Goal: Check status: Check status

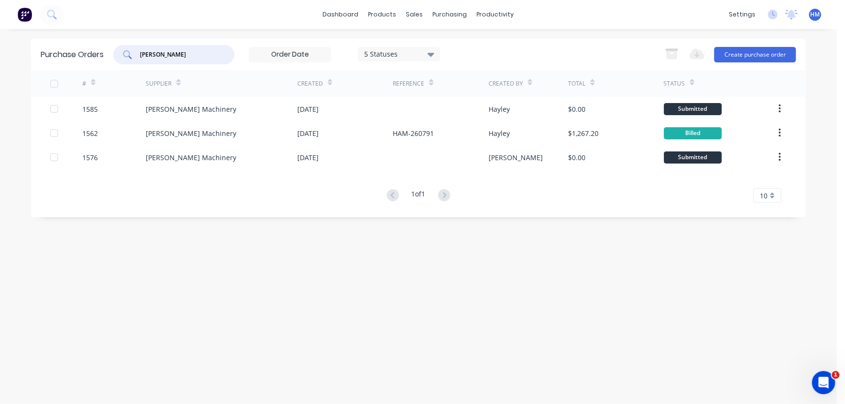
click at [171, 57] on input "[PERSON_NAME]" at bounding box center [179, 55] width 80 height 10
click at [175, 57] on input "[PERSON_NAME]" at bounding box center [179, 55] width 80 height 10
drag, startPoint x: 192, startPoint y: 55, endPoint x: 21, endPoint y: 53, distance: 171.0
click at [21, 53] on div "dashboard products sales purchasing productivity dashboard products Product Cat…" at bounding box center [418, 202] width 837 height 404
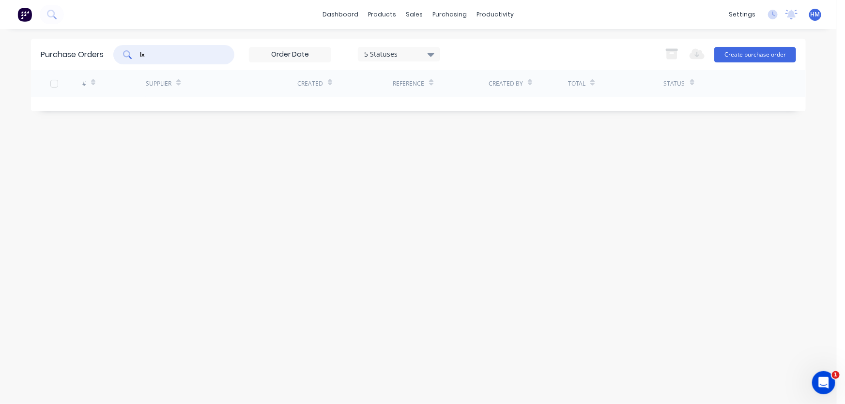
drag, startPoint x: 169, startPoint y: 55, endPoint x: 65, endPoint y: 50, distance: 103.3
click at [65, 50] on div "Purchase Orders lx 5 Statuses 5 Statuses Export to Excel (XLSX) Create purchase…" at bounding box center [418, 54] width 775 height 31
type input "in"
click at [417, 16] on div "sales" at bounding box center [415, 14] width 27 height 15
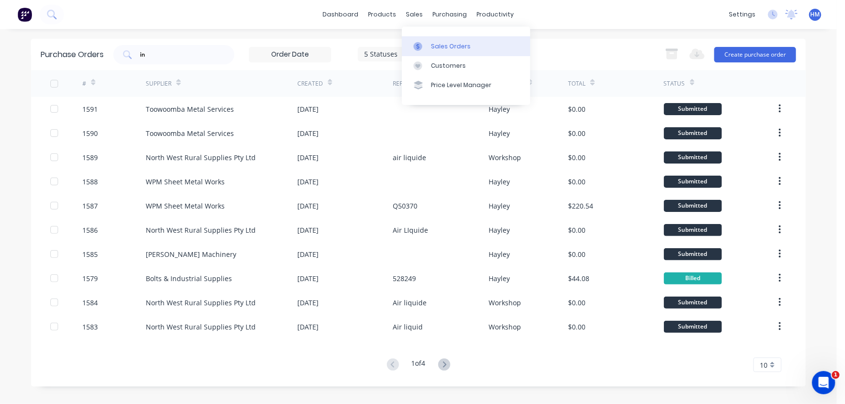
click at [423, 41] on link "Sales Orders" at bounding box center [466, 45] width 128 height 19
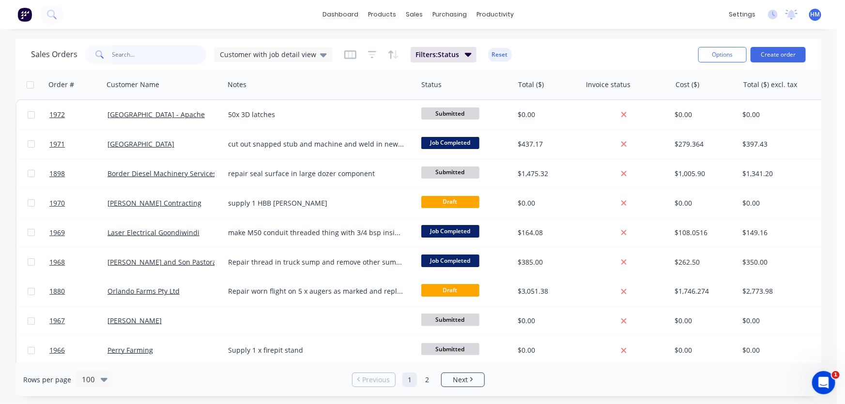
click at [128, 54] on input "text" at bounding box center [159, 54] width 94 height 19
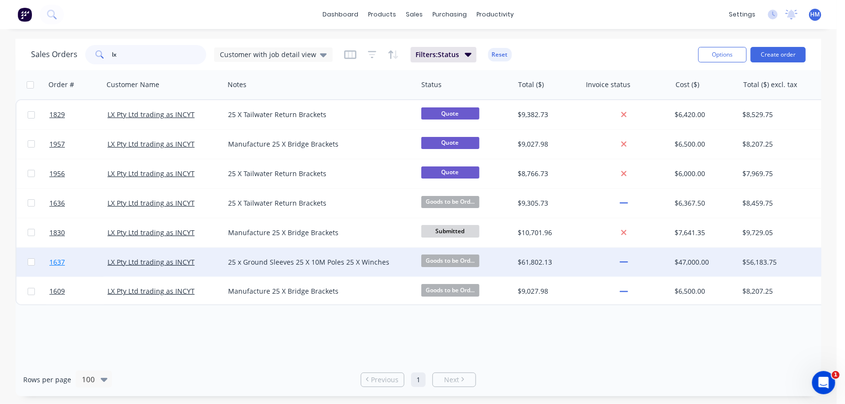
type input "lx"
click at [84, 265] on link "1637" at bounding box center [78, 262] width 58 height 29
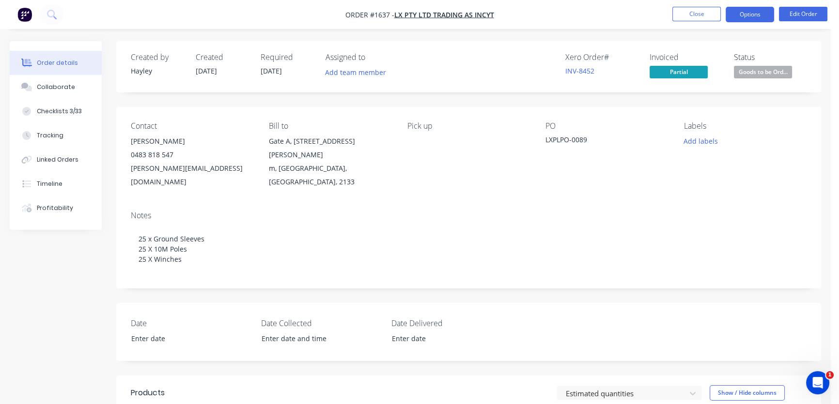
click at [749, 20] on button "Options" at bounding box center [750, 14] width 48 height 15
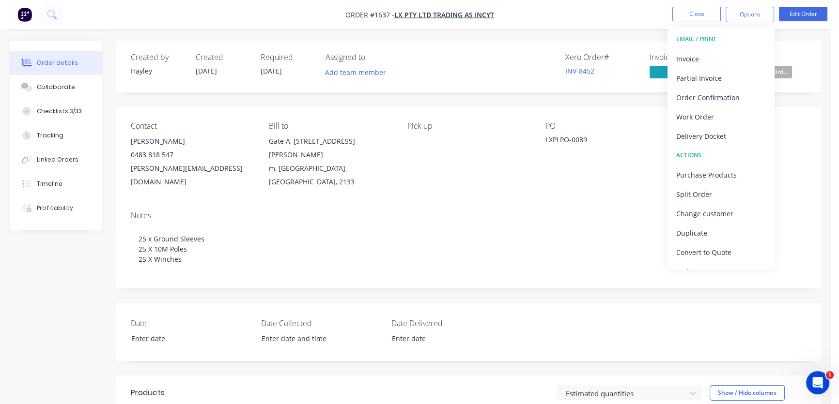
click at [382, 203] on div "Notes 25 x Ground Sleeves 25 X 10M Poles 25 X Winches" at bounding box center [468, 245] width 705 height 85
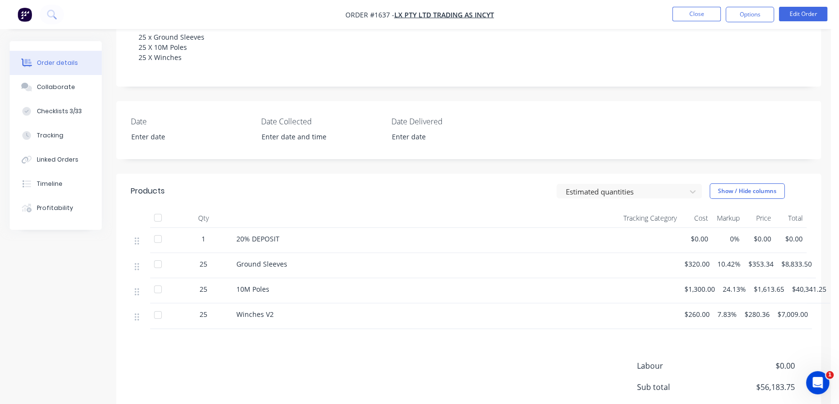
scroll to position [220, 0]
